Goal: Find specific page/section: Find specific page/section

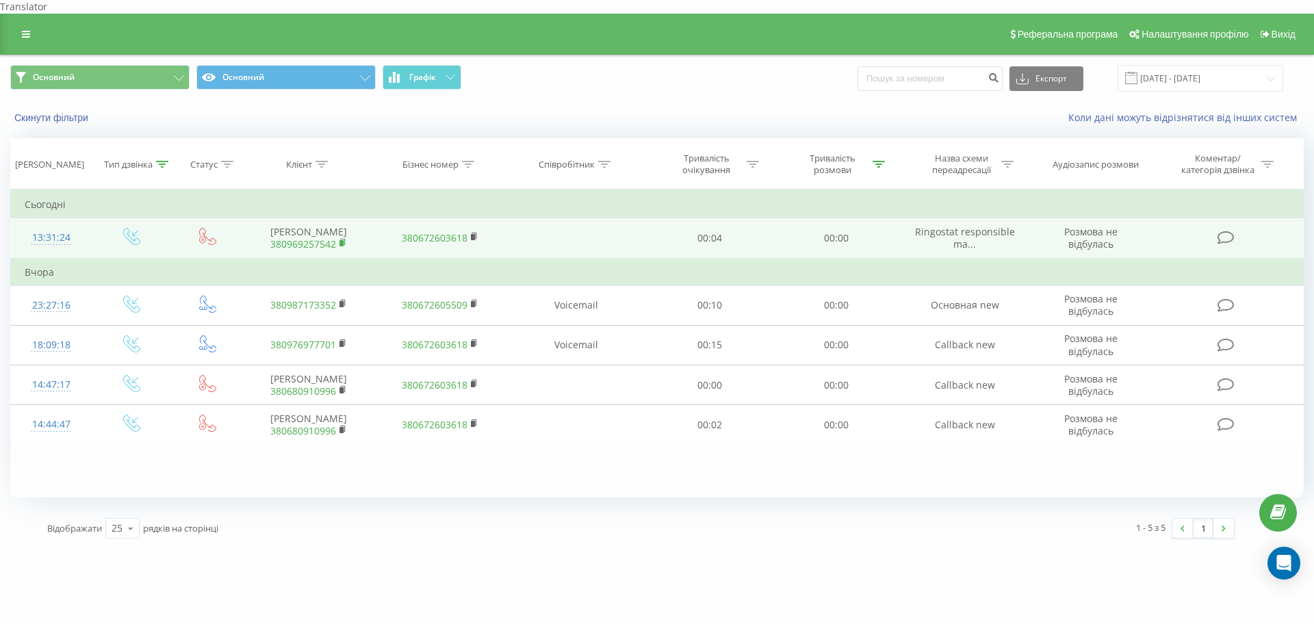
click at [344, 241] on icon at bounding box center [342, 242] width 5 height 6
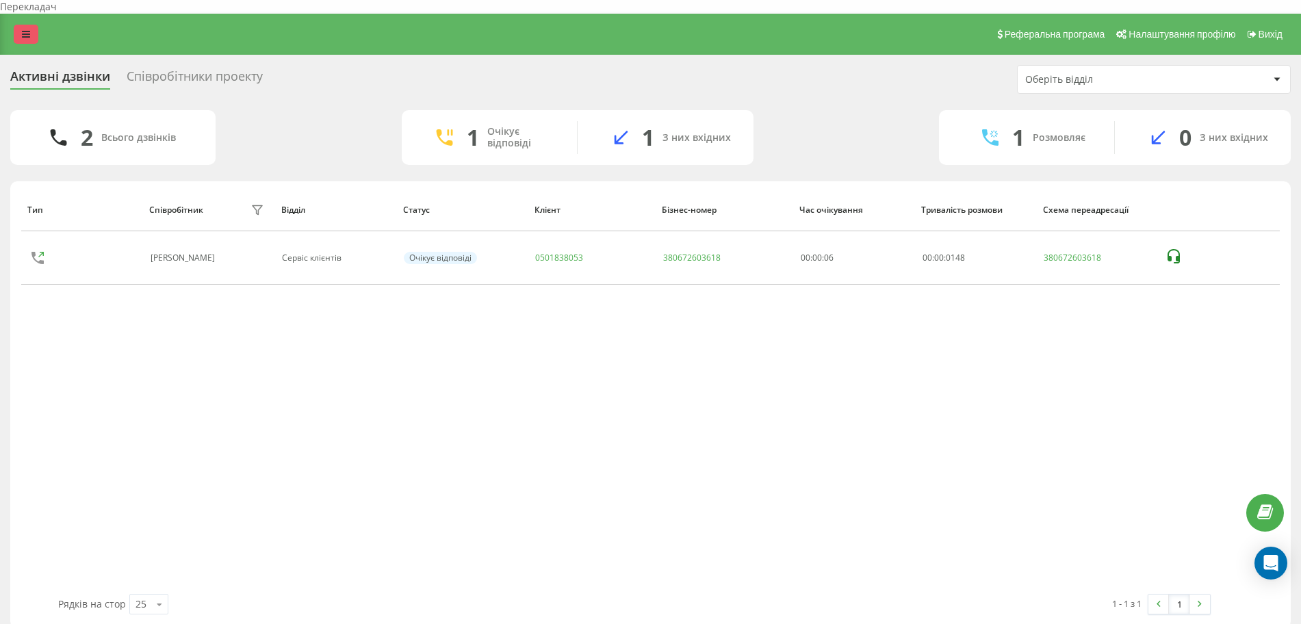
click at [18, 25] on link at bounding box center [26, 34] width 25 height 19
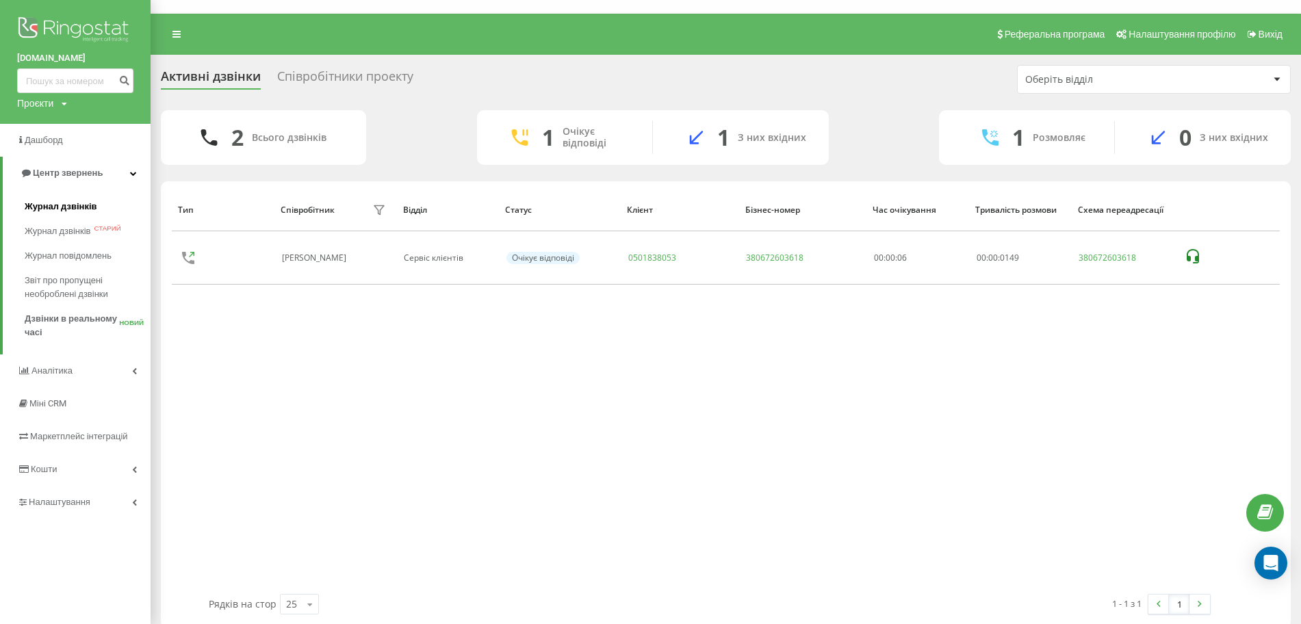
click at [66, 205] on font "Журнал дзвінків" at bounding box center [61, 206] width 73 height 10
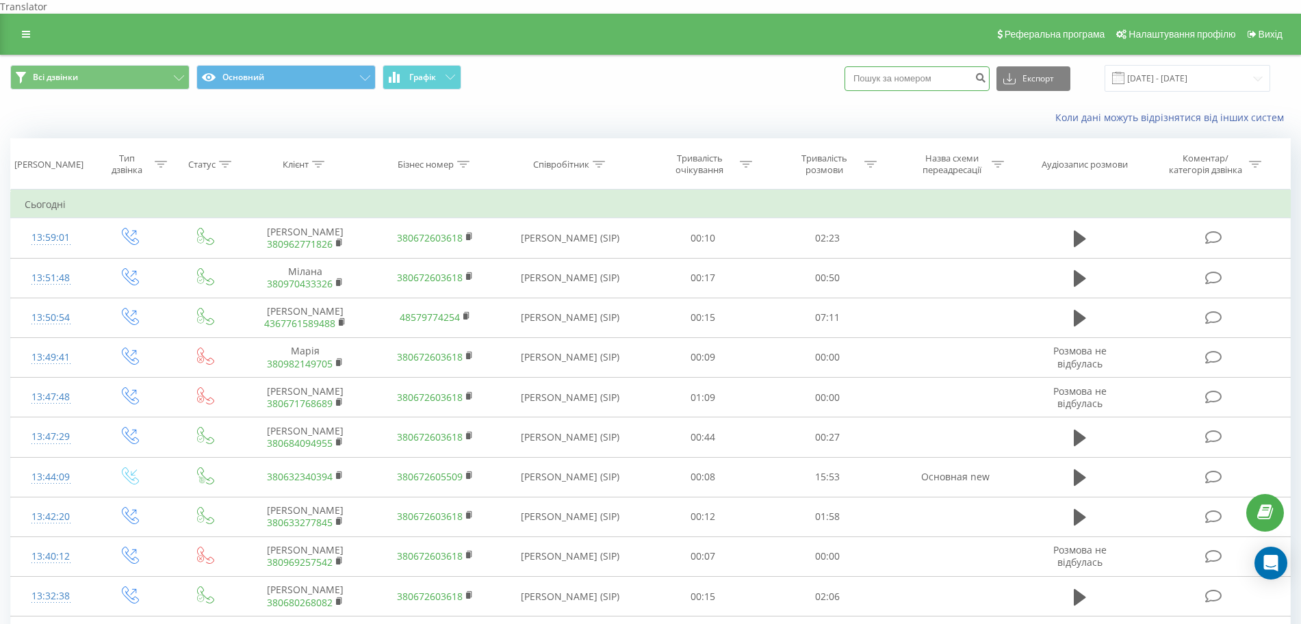
click at [896, 67] on input at bounding box center [917, 78] width 145 height 25
paste input "380969257542"
type input "380969257542"
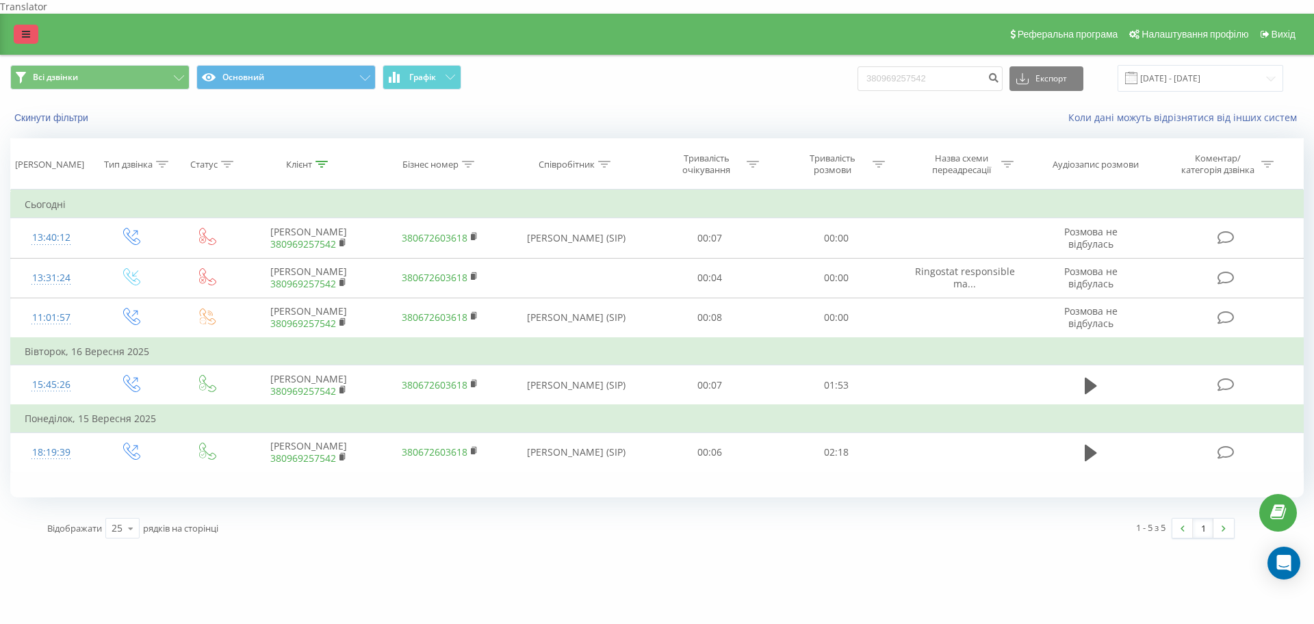
click at [27, 25] on link at bounding box center [26, 34] width 25 height 19
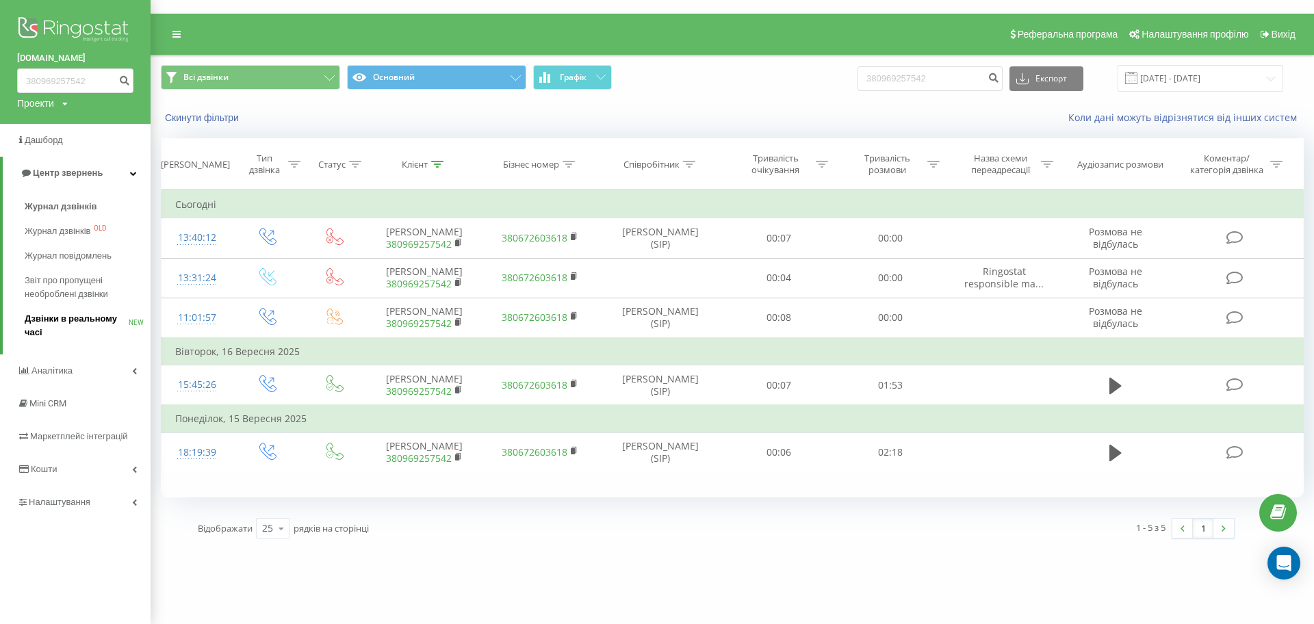
click at [103, 320] on span "Дзвінки в реальному часі" at bounding box center [77, 325] width 104 height 27
